Goal: Ask a question

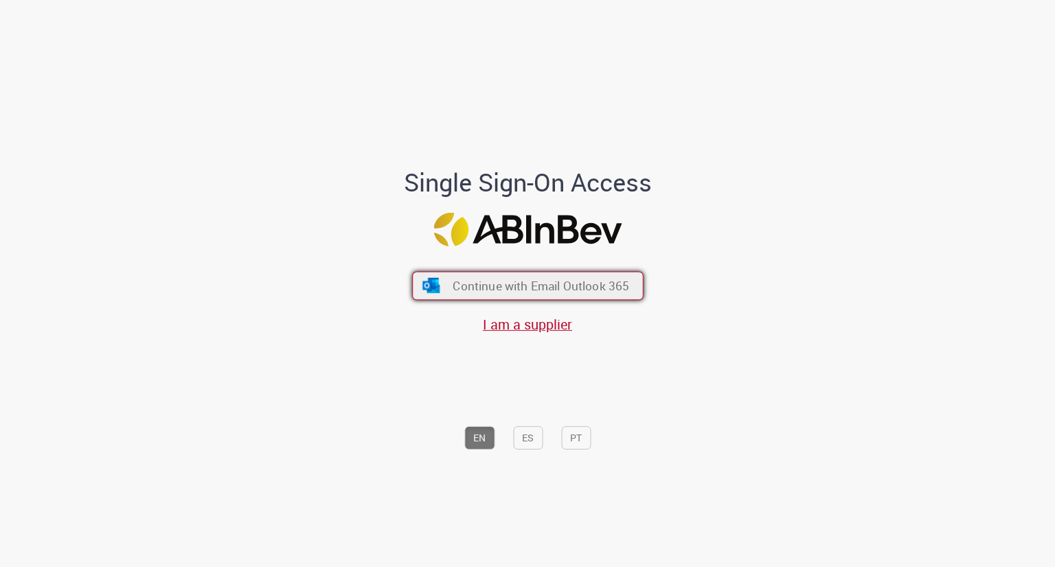
click at [523, 294] on span "Continue with Email Outlook 365" at bounding box center [541, 286] width 177 height 16
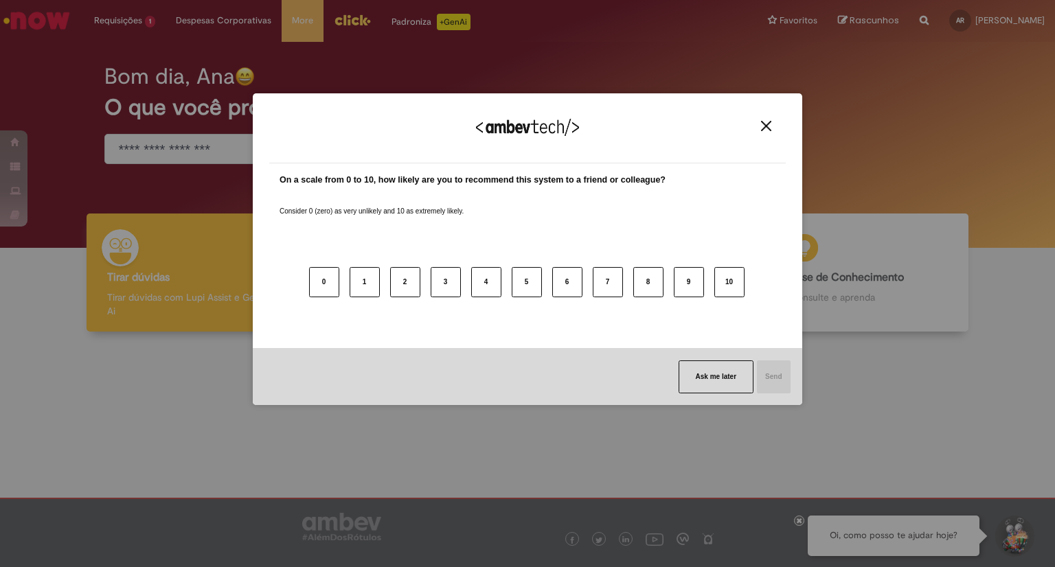
click at [767, 126] on img "Close" at bounding box center [766, 126] width 10 height 10
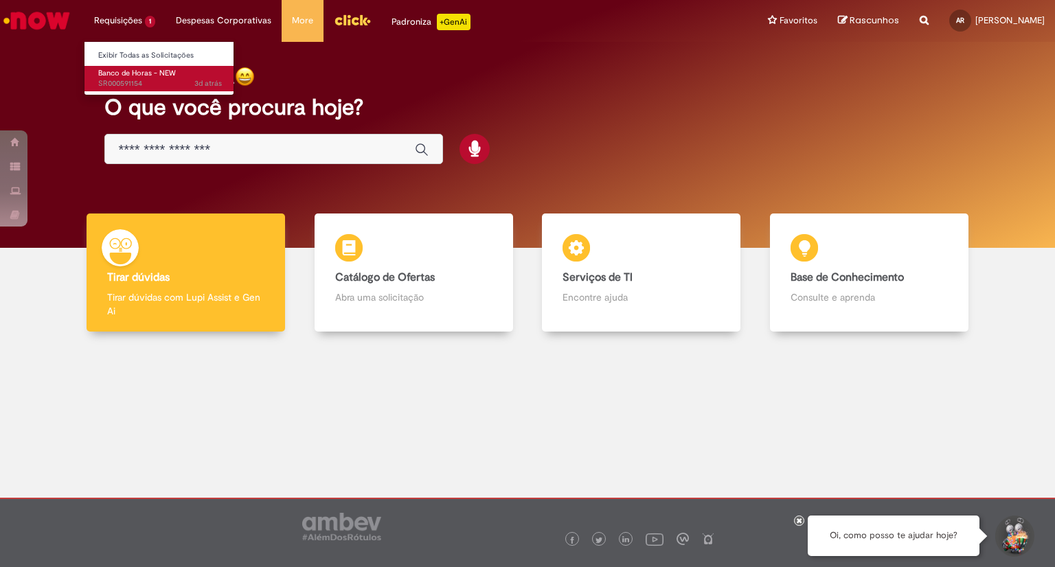
click at [136, 75] on span "Banco de Horas - NEW" at bounding box center [137, 73] width 78 height 10
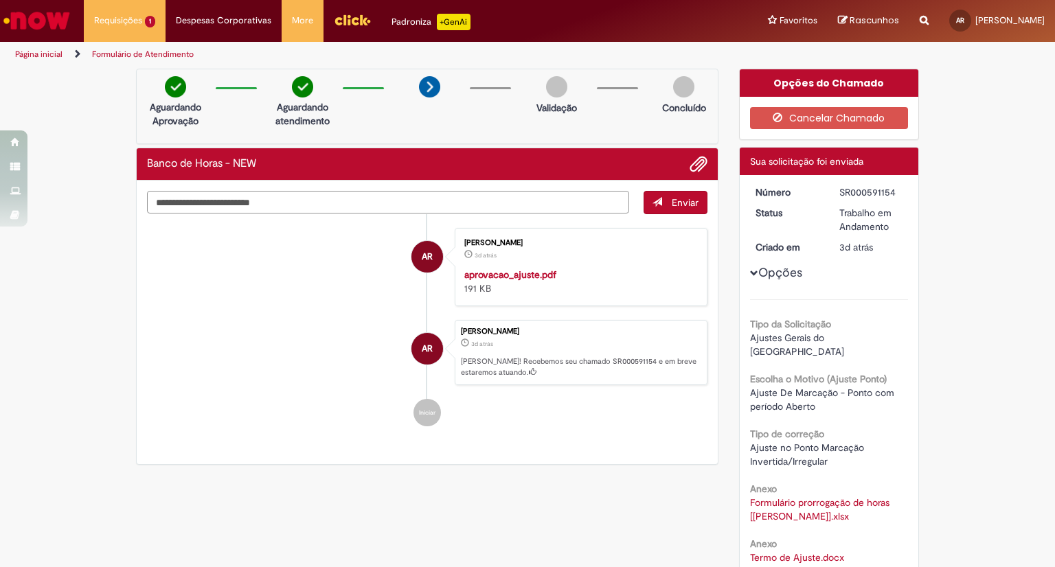
click at [418, 197] on textarea "Digite sua mensagem aqui..." at bounding box center [388, 202] width 482 height 23
type textarea "**********"
click at [676, 206] on span "Enviar" at bounding box center [685, 202] width 27 height 12
